Goal: Navigation & Orientation: Find specific page/section

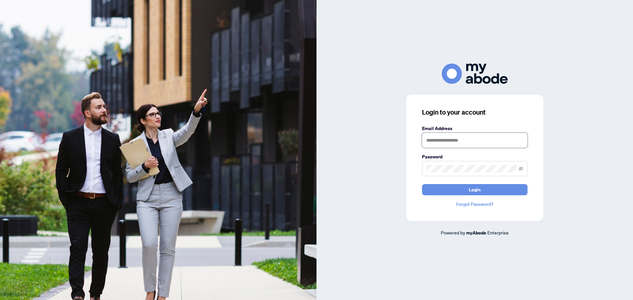
click at [429, 136] on input "text" at bounding box center [474, 140] width 105 height 15
type input "**********"
click at [422, 184] on button "Login" at bounding box center [474, 189] width 105 height 11
